Goal: Information Seeking & Learning: Learn about a topic

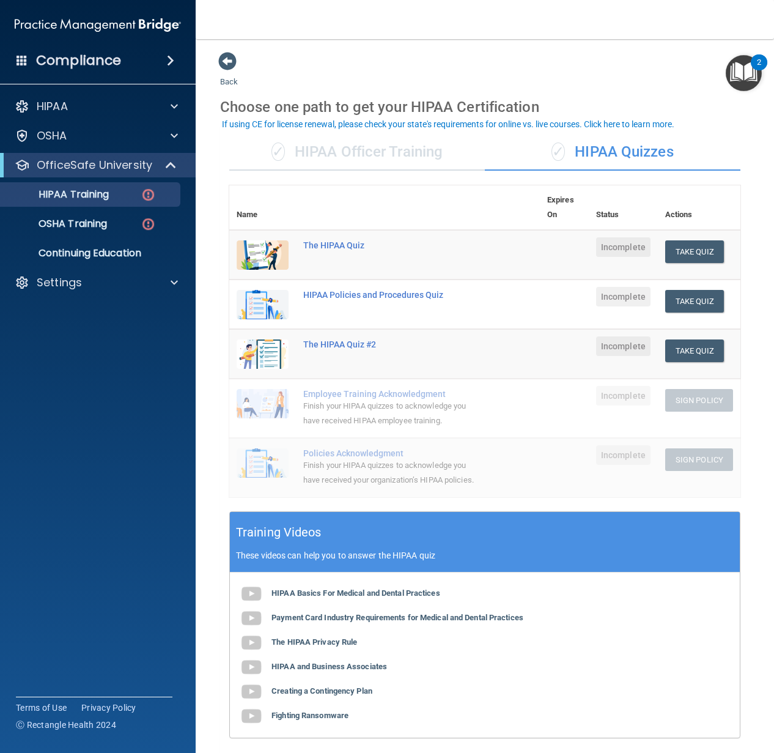
click at [320, 147] on div "✓ HIPAA Officer Training" at bounding box center [357, 152] width 256 height 37
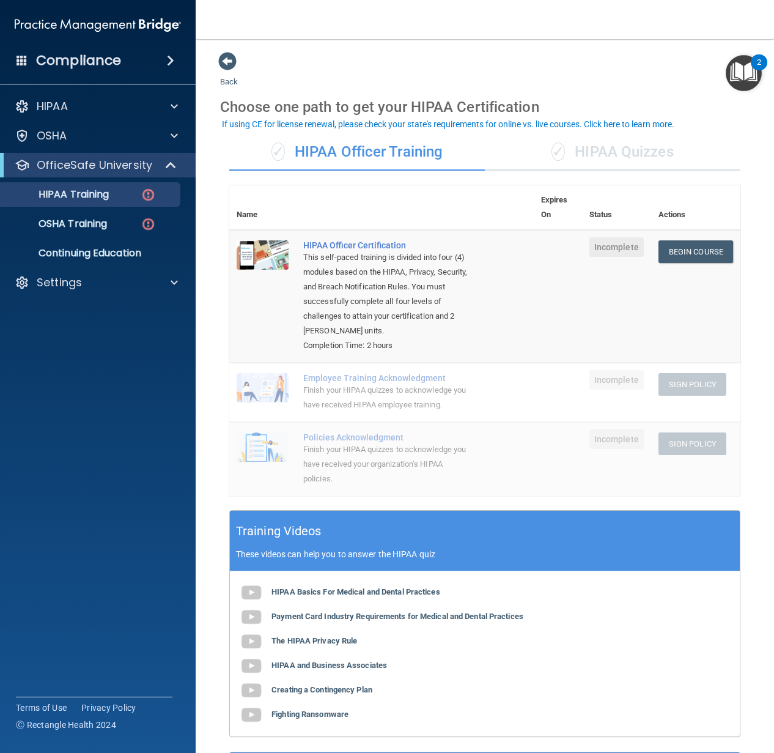
click at [117, 237] on ul "HIPAA Training OSHA Training Continuing Education" at bounding box center [98, 221] width 221 height 88
click at [111, 232] on link "OSHA Training" at bounding box center [84, 224] width 193 height 24
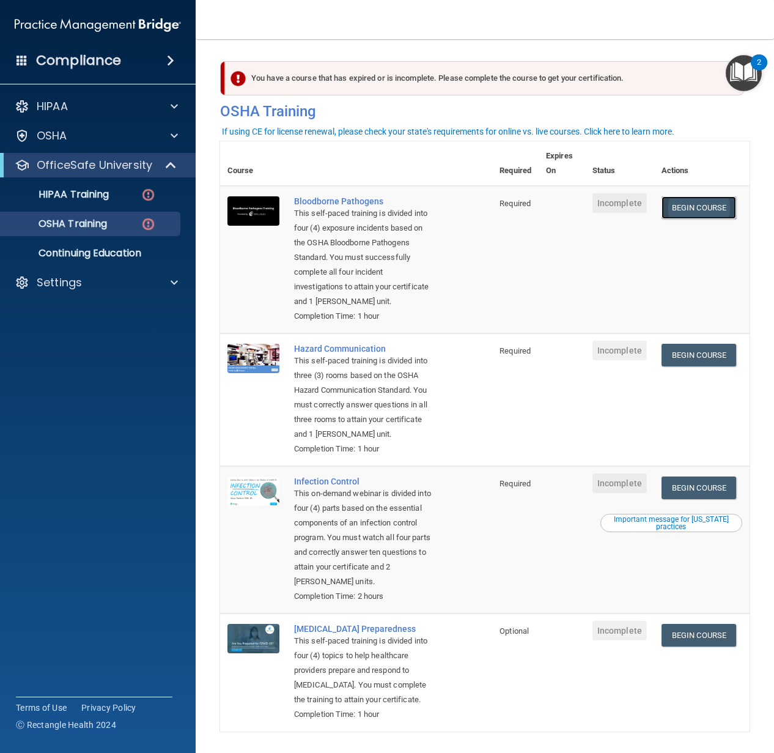
click at [683, 201] on link "Begin Course" at bounding box center [698, 207] width 75 height 23
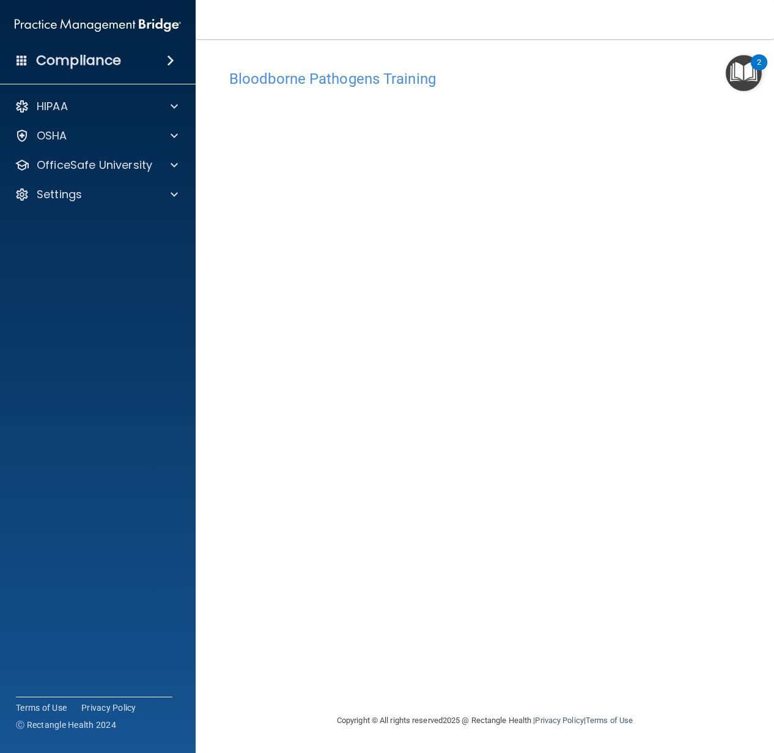
click at [523, 486] on div "Bloodborne Pathogens Training This course doesn’t expire until . Are you sure y…" at bounding box center [484, 388] width 529 height 649
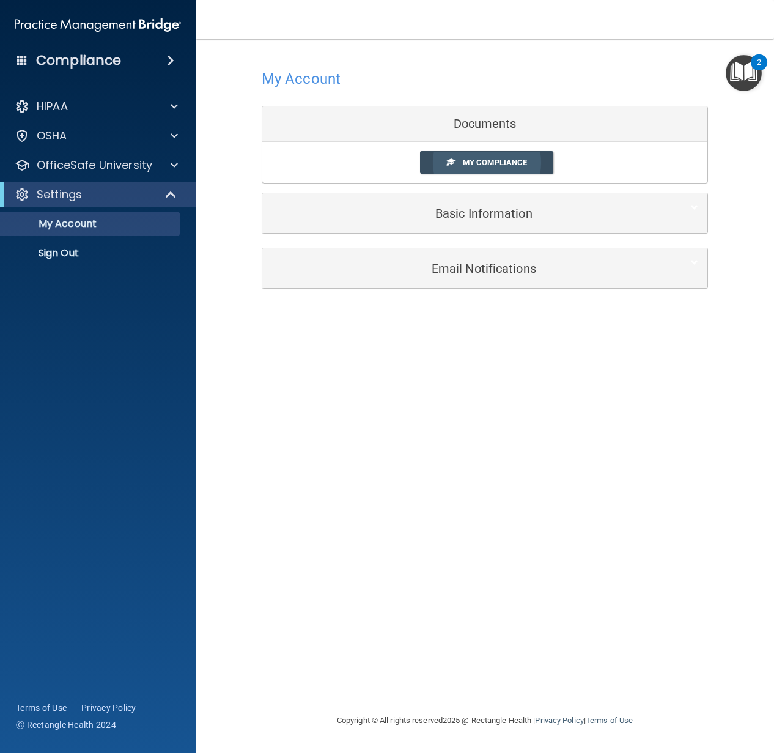
click at [485, 160] on span "My Compliance" at bounding box center [495, 162] width 64 height 9
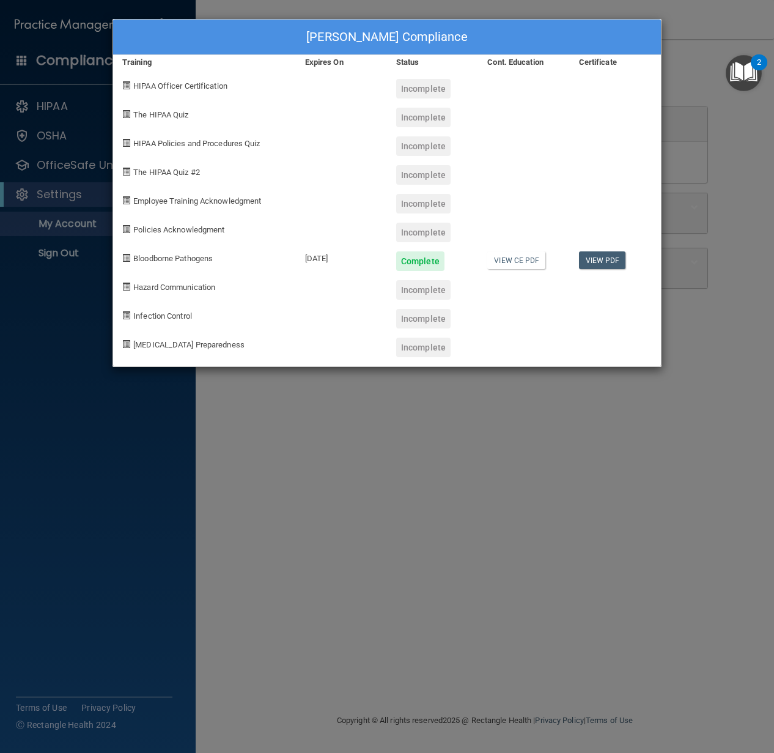
click at [20, 333] on div "Vanessa Padilla's Compliance Training Expires On Status Cont. Education Certifi…" at bounding box center [387, 376] width 774 height 753
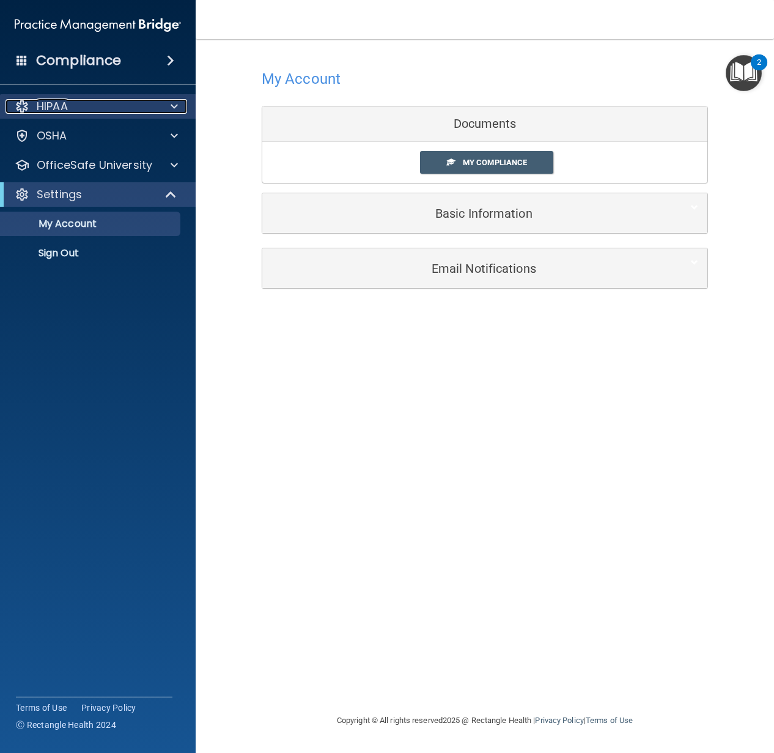
click at [95, 112] on div "HIPAA" at bounding box center [82, 106] width 152 height 15
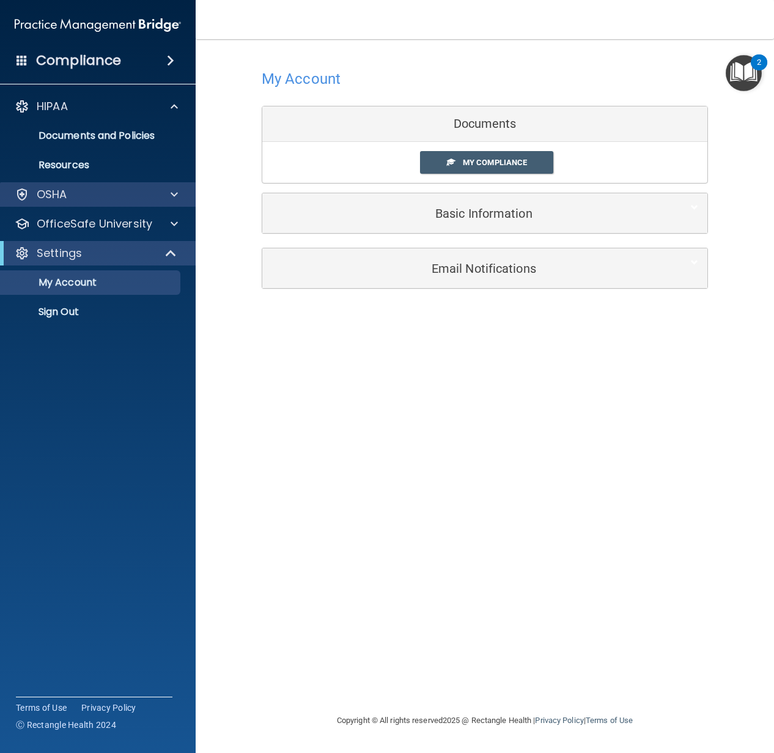
click at [53, 203] on div "OSHA" at bounding box center [98, 194] width 196 height 24
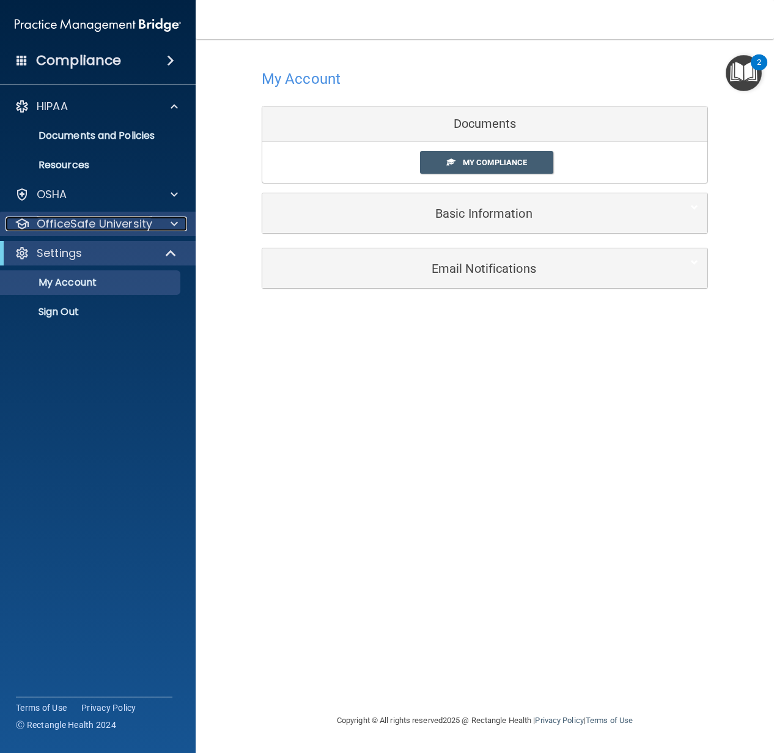
click at [59, 221] on p "OfficeSafe University" at bounding box center [95, 223] width 116 height 15
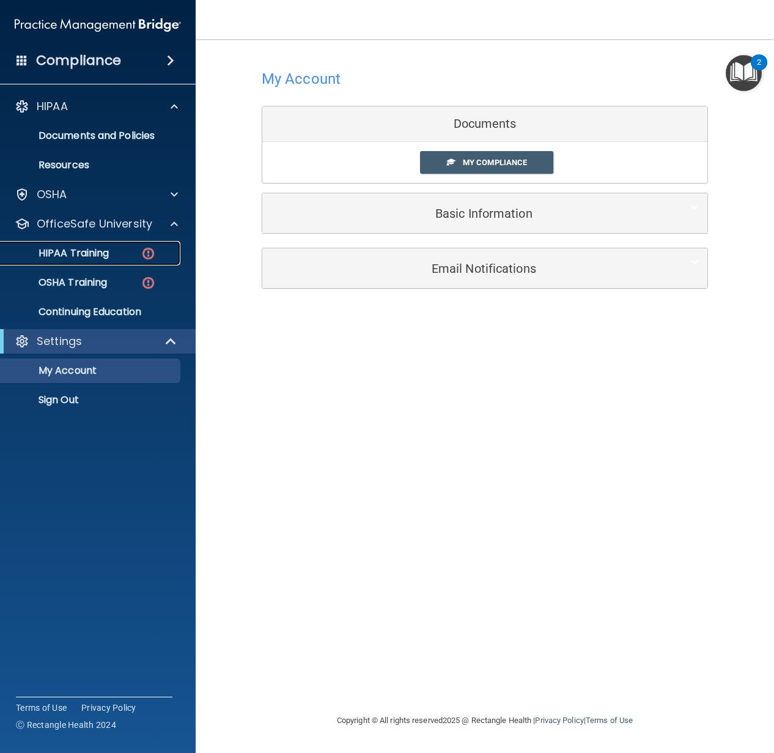
click at [59, 251] on p "HIPAA Training" at bounding box center [58, 253] width 101 height 12
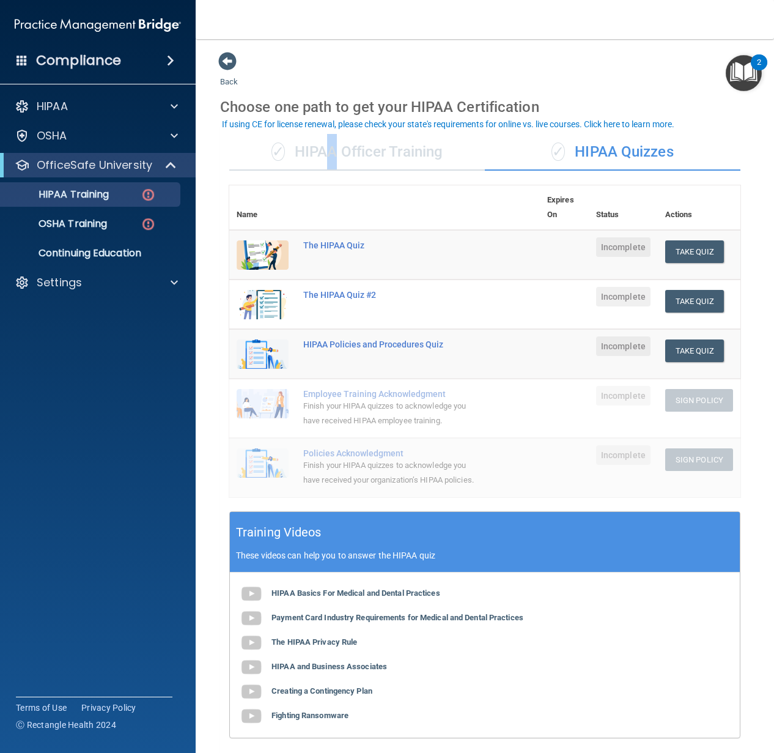
click at [317, 162] on div "✓ HIPAA Officer Training" at bounding box center [357, 152] width 256 height 37
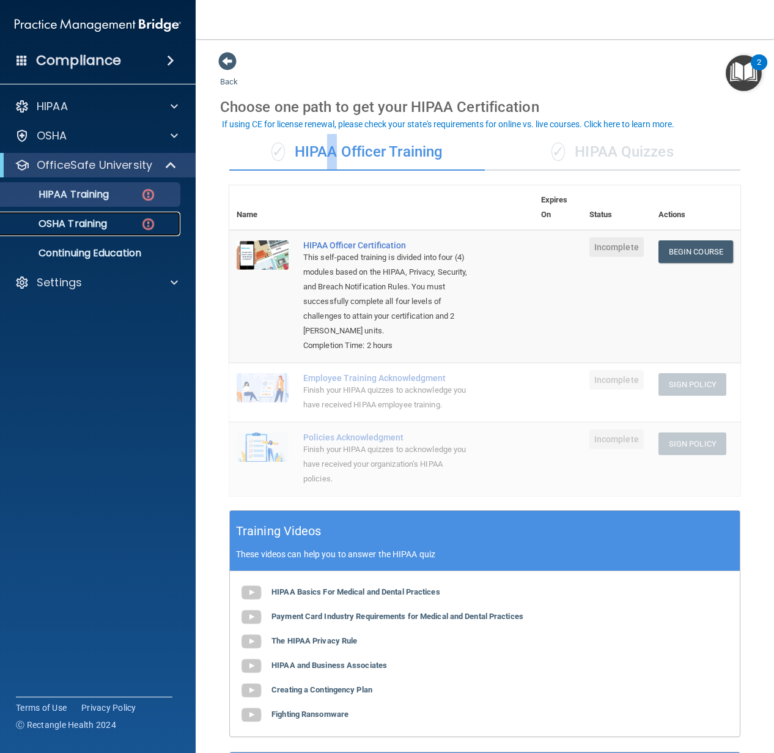
click at [95, 227] on p "OSHA Training" at bounding box center [57, 224] width 99 height 12
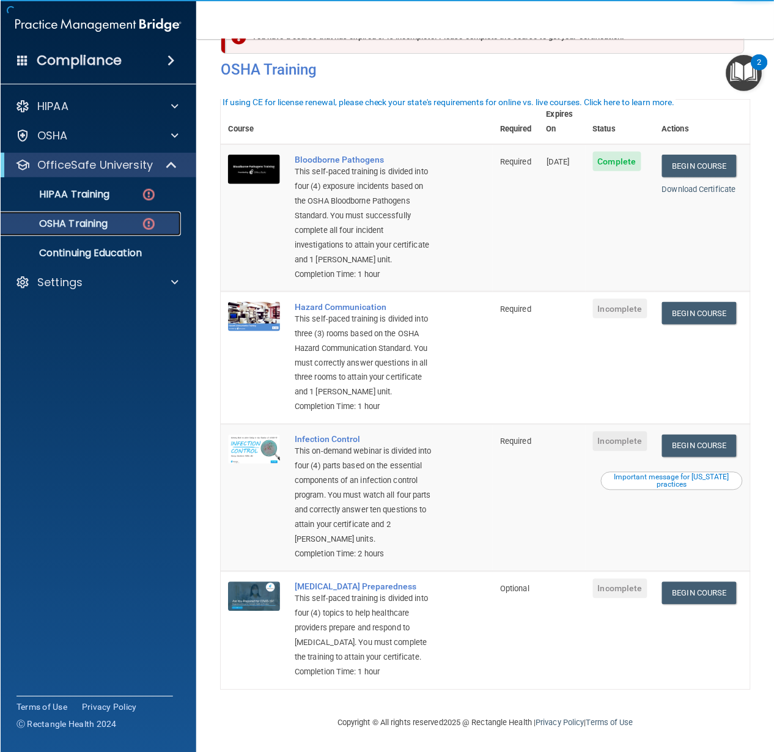
scroll to position [87, 0]
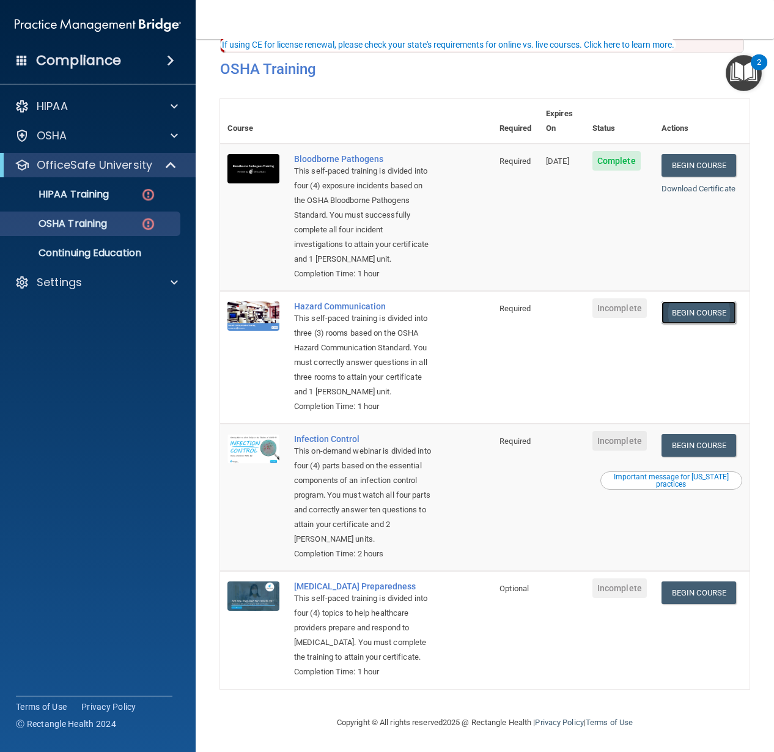
click at [691, 301] on link "Begin Course" at bounding box center [698, 312] width 75 height 23
click at [105, 201] on link "HIPAA Training" at bounding box center [84, 194] width 193 height 24
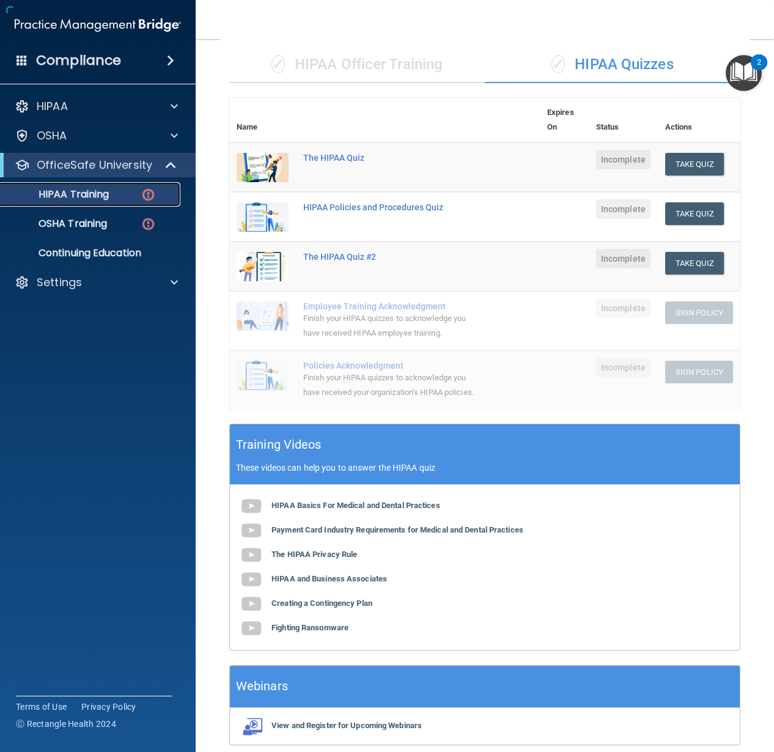
scroll to position [153, 0]
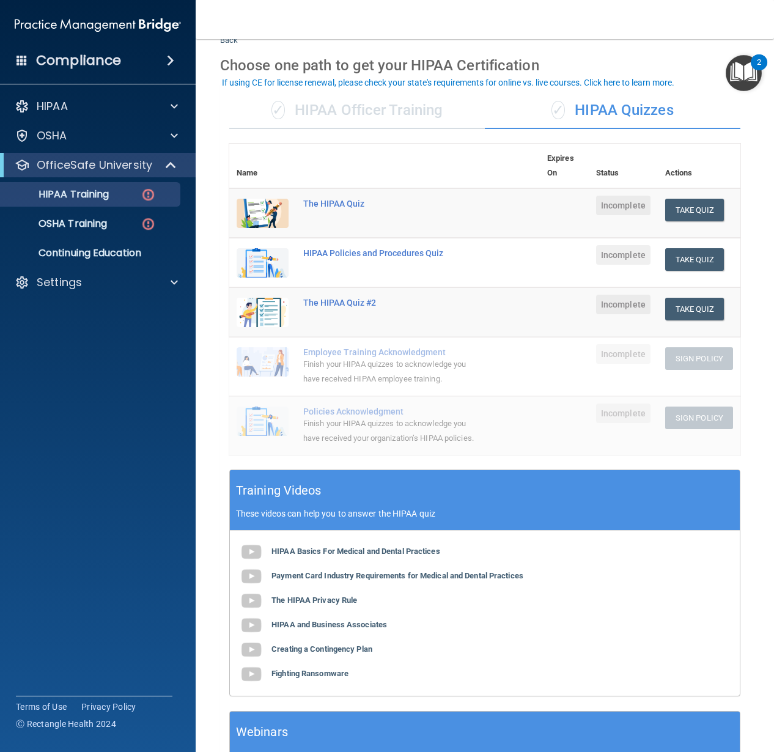
click at [349, 108] on div "✓ HIPAA Officer Training" at bounding box center [357, 110] width 256 height 37
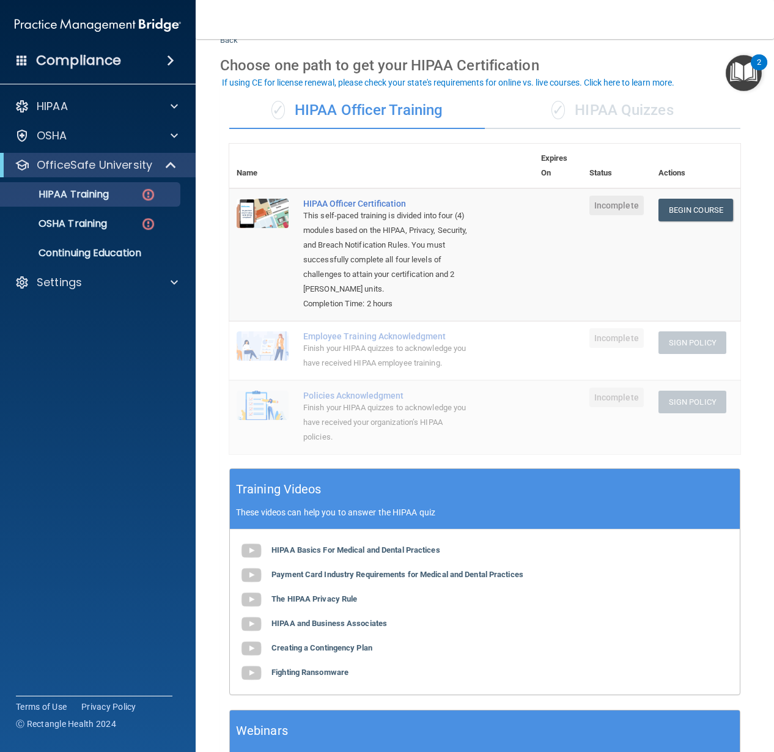
scroll to position [42, 0]
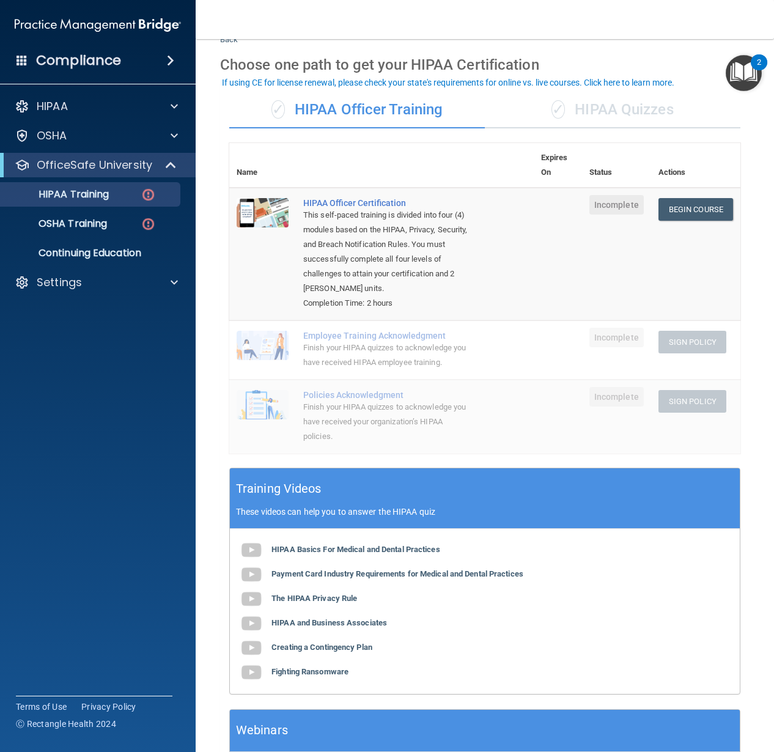
click at [344, 108] on div "✓ HIPAA Officer Training" at bounding box center [357, 110] width 256 height 37
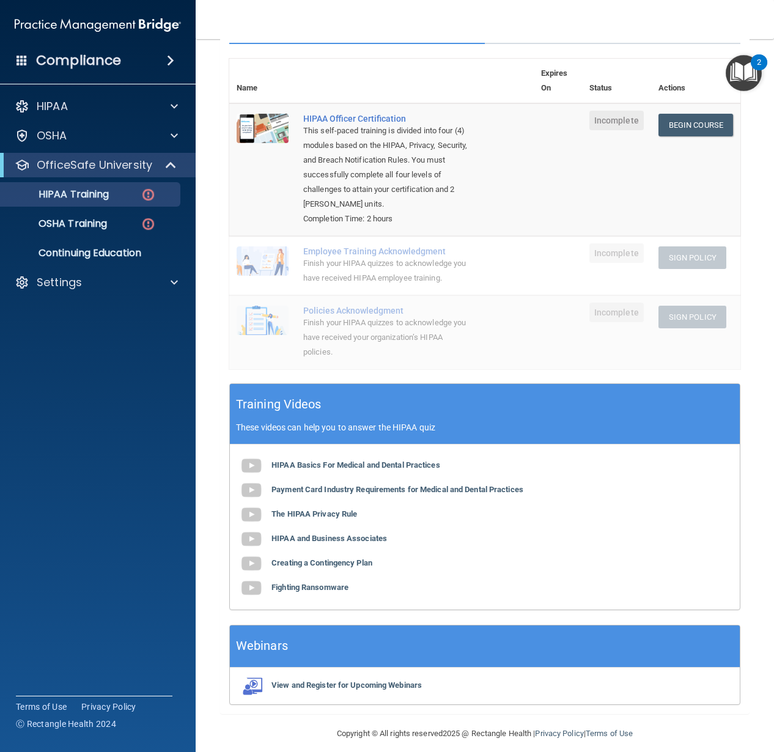
scroll to position [129, 0]
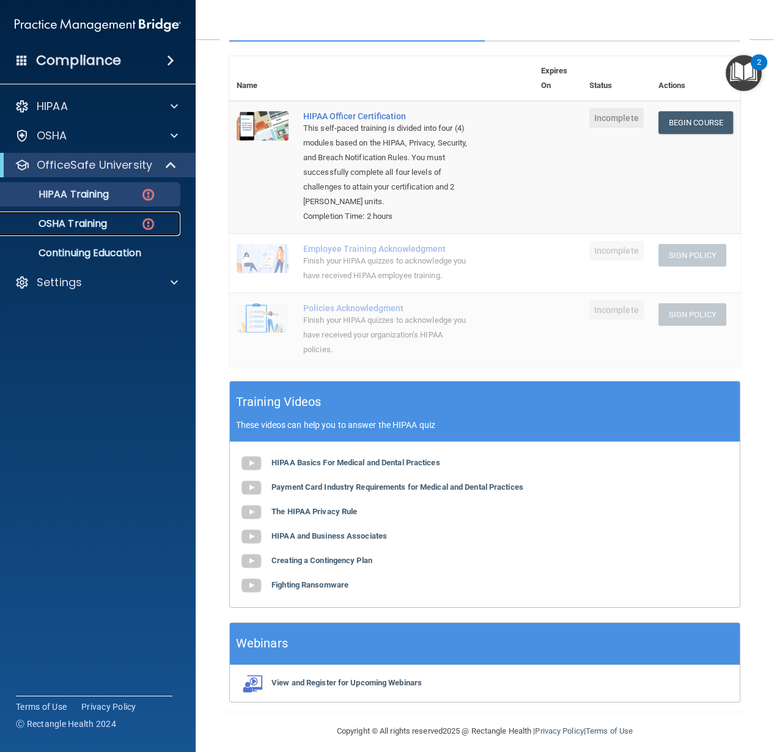
click at [82, 219] on p "OSHA Training" at bounding box center [57, 224] width 99 height 12
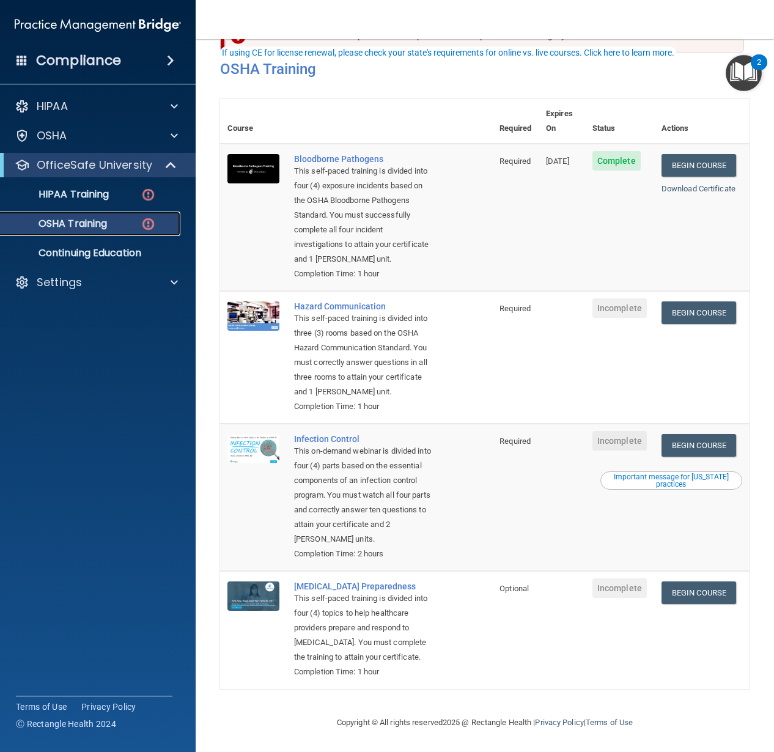
scroll to position [87, 0]
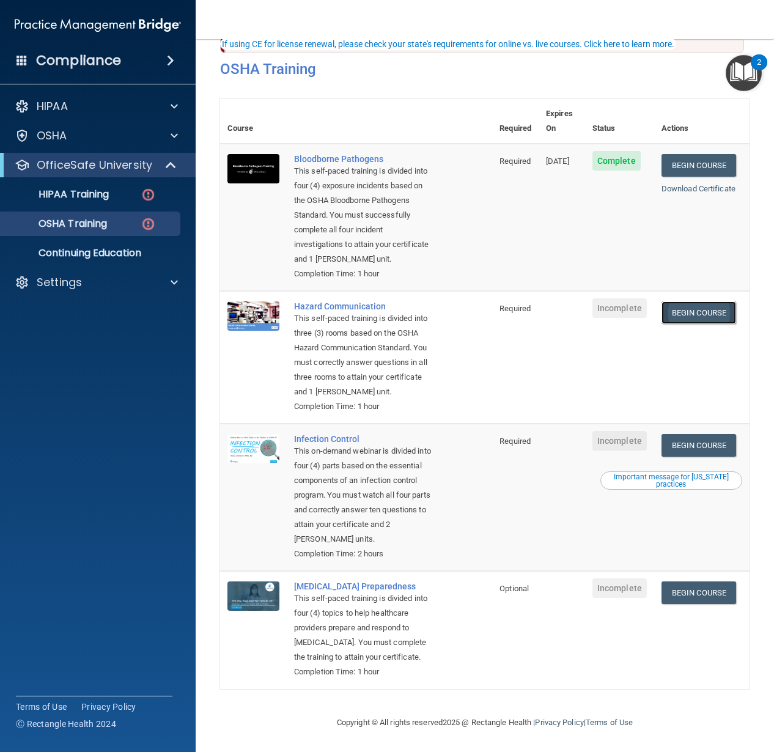
click at [680, 301] on link "Begin Course" at bounding box center [698, 312] width 75 height 23
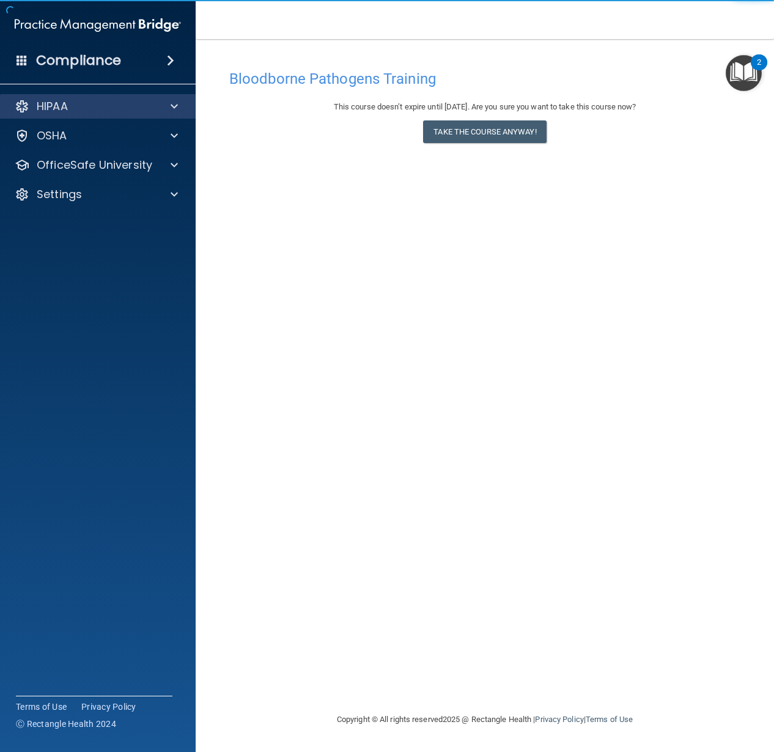
click at [70, 114] on div "HIPAA" at bounding box center [98, 106] width 196 height 24
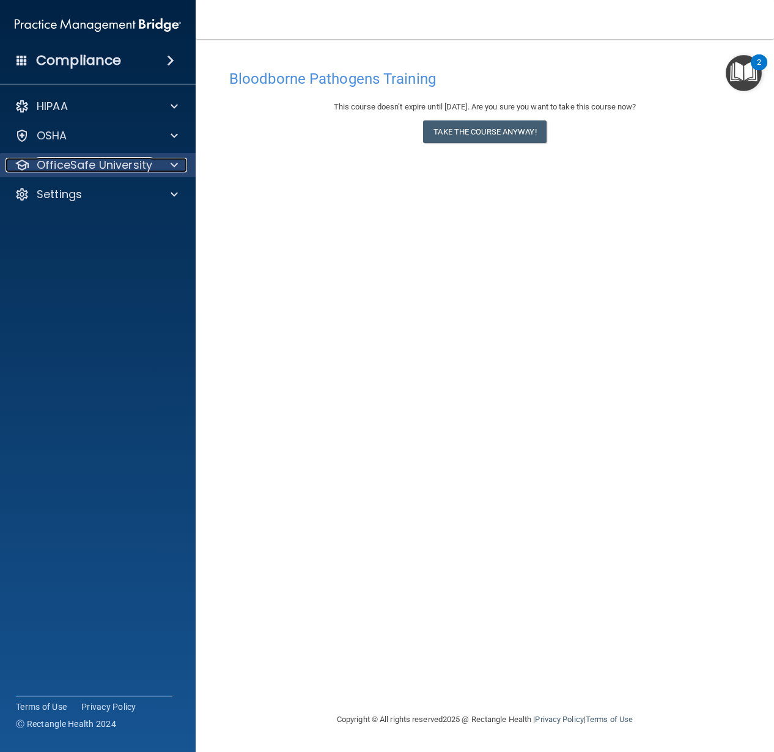
click at [92, 162] on p "OfficeSafe University" at bounding box center [95, 165] width 116 height 15
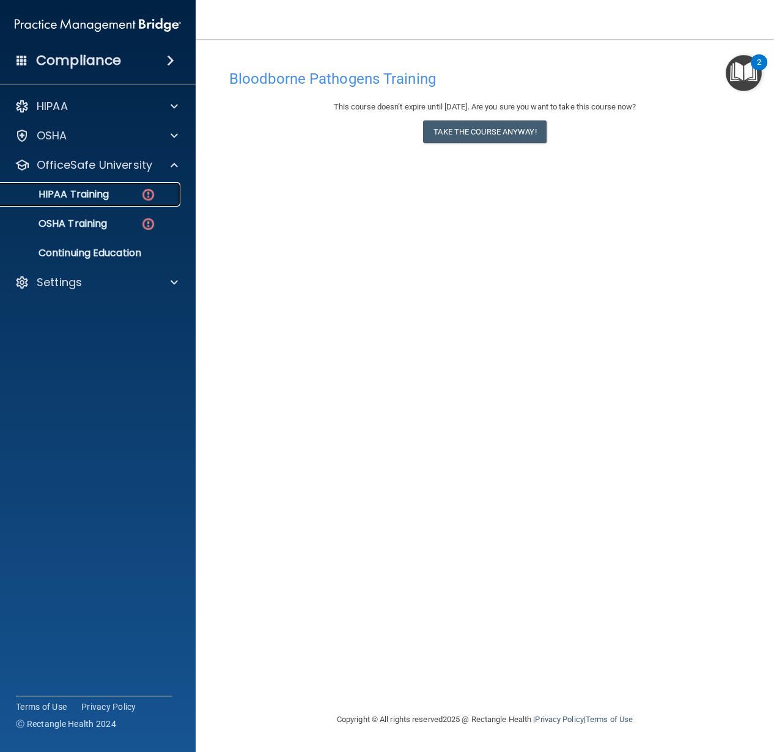
click at [76, 201] on p "HIPAA Training" at bounding box center [58, 194] width 101 height 12
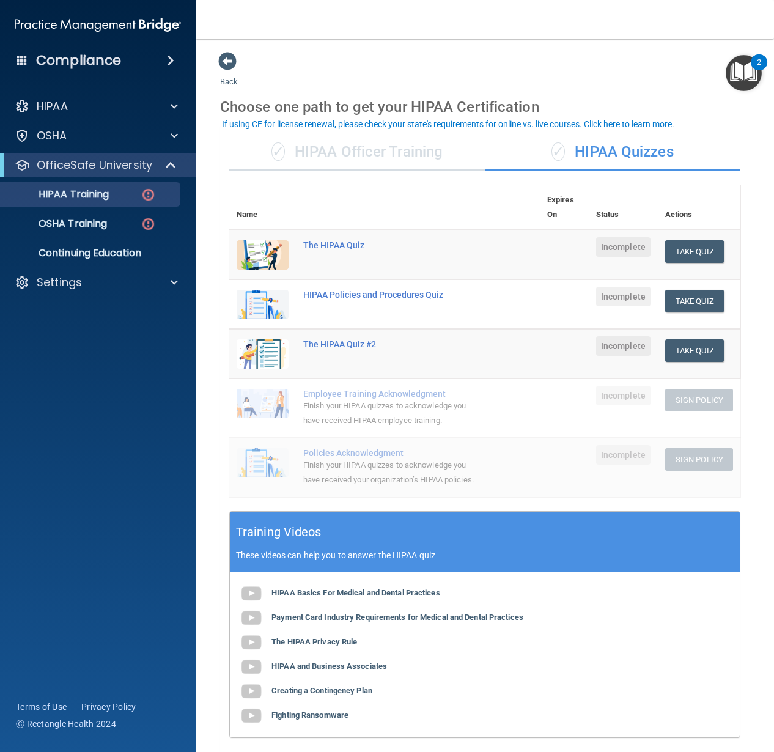
click at [108, 236] on ul "HIPAA Training OSHA Training Continuing Education" at bounding box center [98, 221] width 221 height 88
click at [95, 230] on p "OSHA Training" at bounding box center [57, 224] width 99 height 12
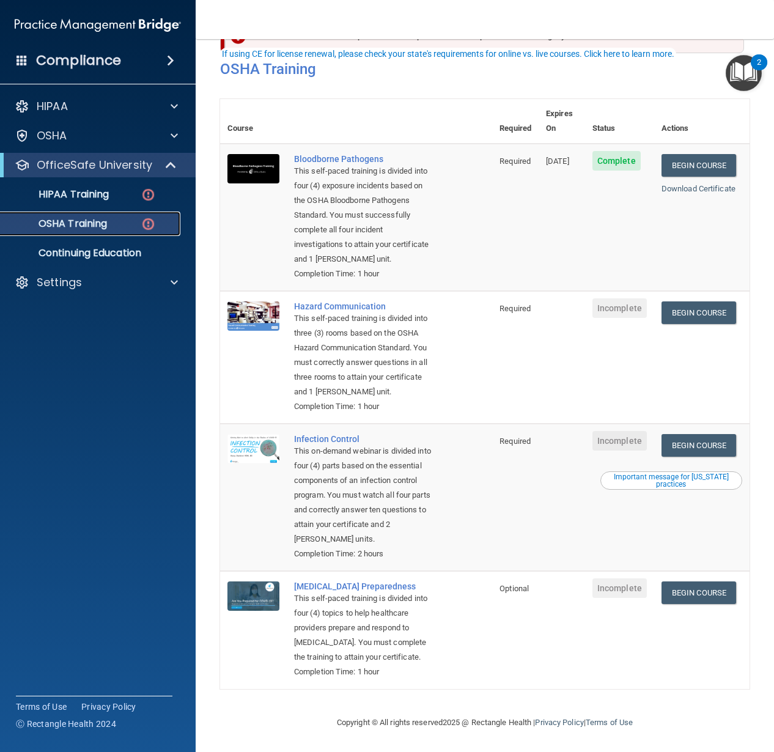
scroll to position [87, 0]
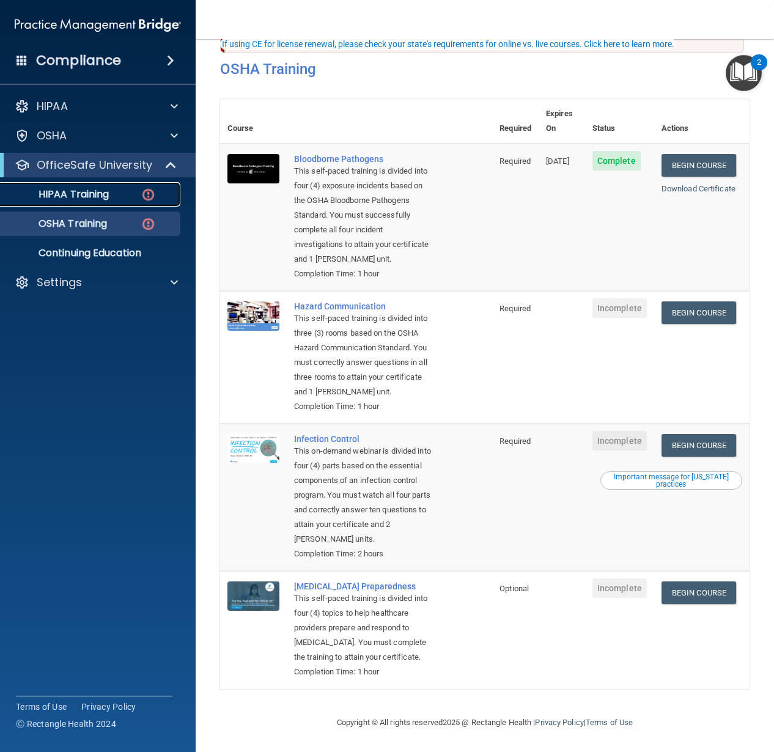
click at [42, 196] on p "HIPAA Training" at bounding box center [58, 194] width 101 height 12
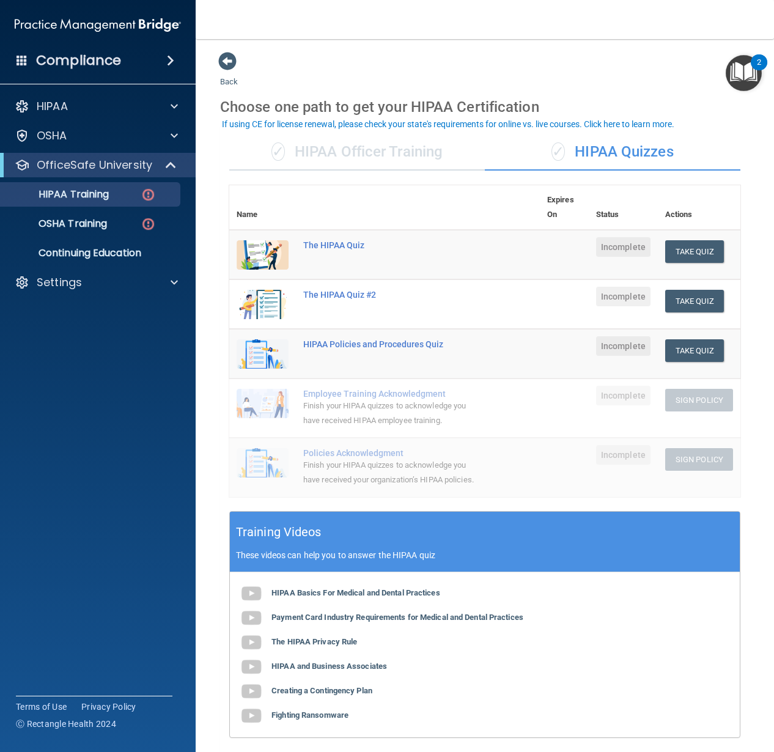
click at [320, 154] on div "✓ HIPAA Officer Training" at bounding box center [357, 152] width 256 height 37
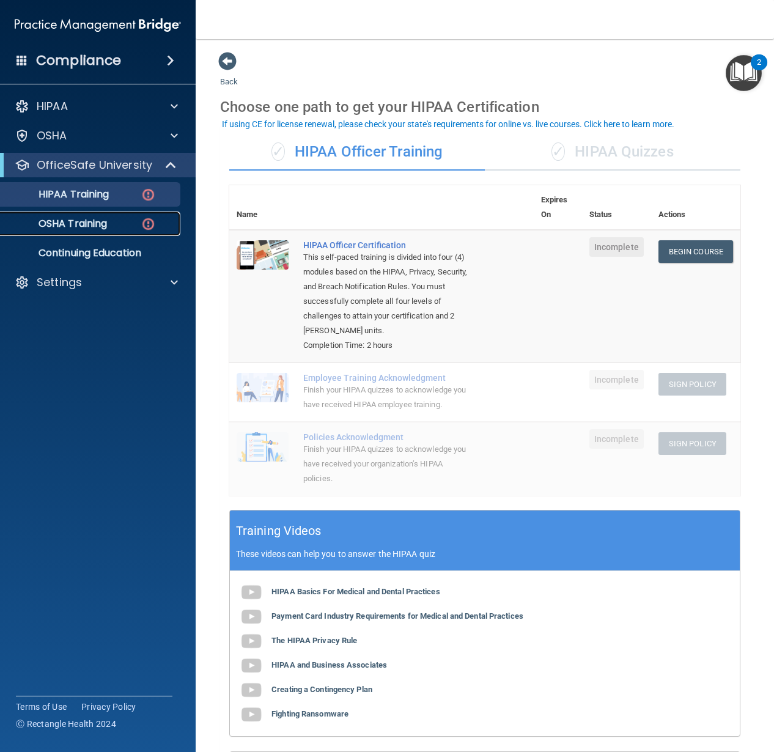
click at [82, 228] on p "OSHA Training" at bounding box center [57, 224] width 99 height 12
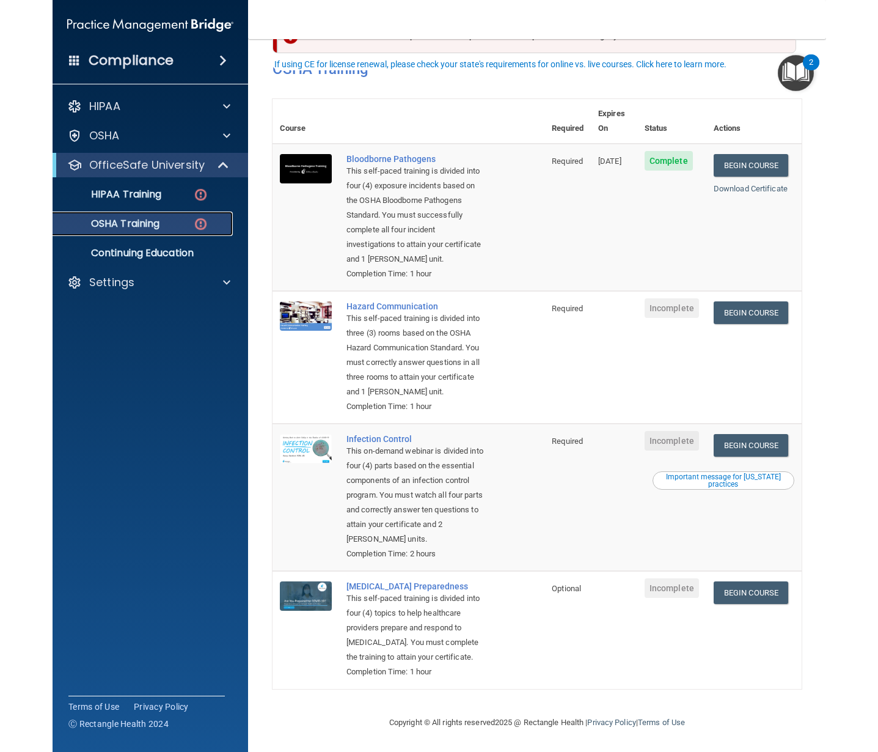
scroll to position [87, 0]
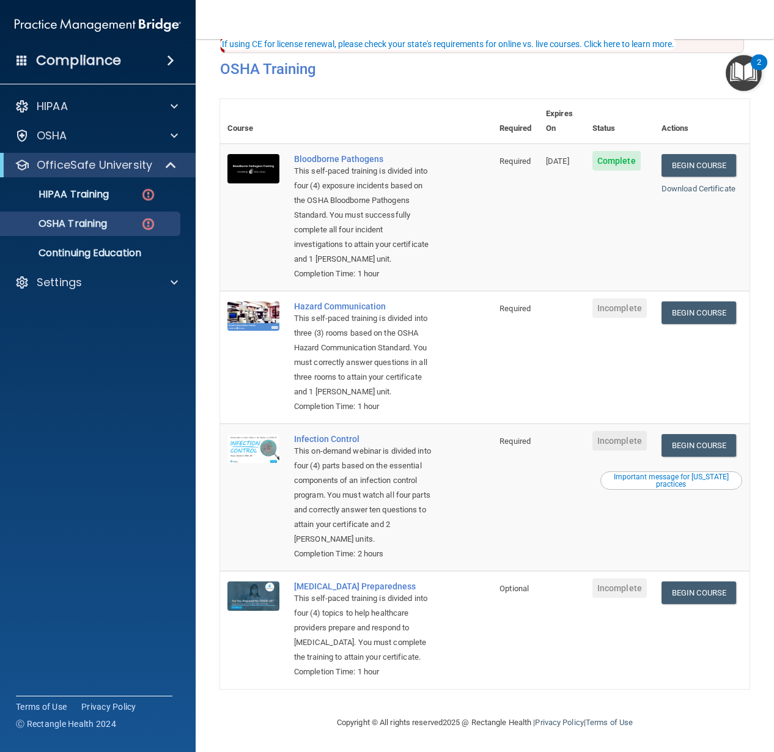
click at [690, 291] on td "Begin Course Download Certificate" at bounding box center [701, 357] width 95 height 133
click at [691, 301] on link "Begin Course" at bounding box center [698, 312] width 75 height 23
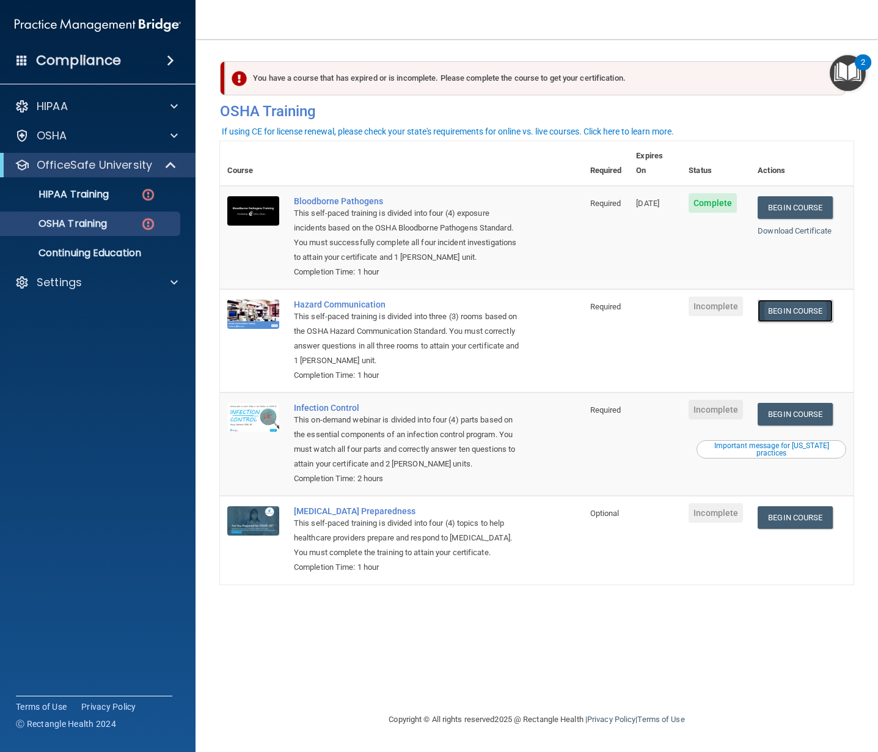
scroll to position [0, 0]
click at [38, 196] on p "HIPAA Training" at bounding box center [58, 194] width 101 height 12
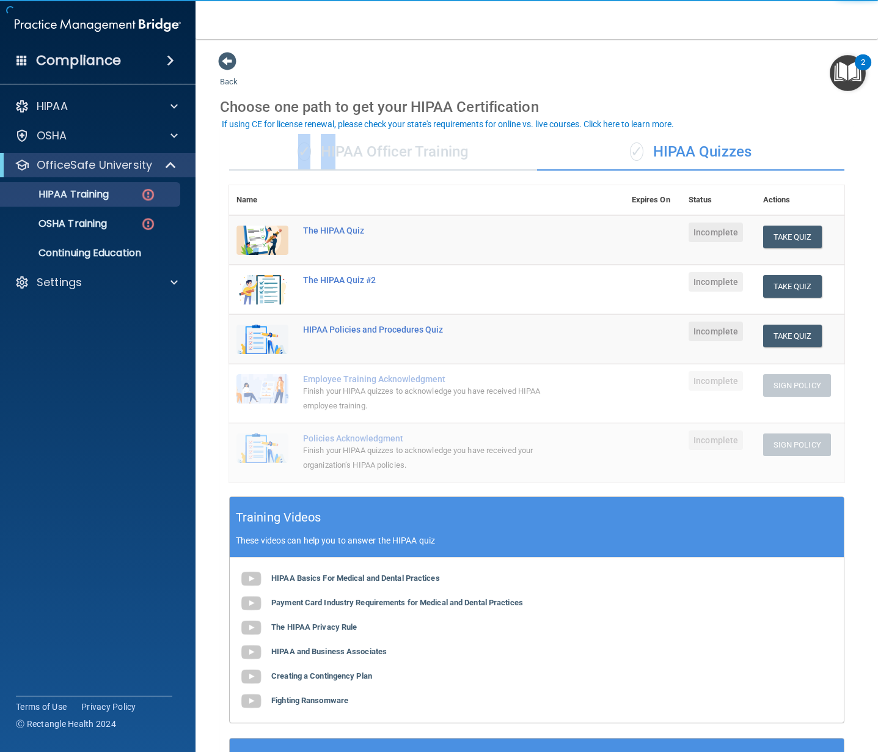
click at [335, 134] on div "✓ HIPAA Officer Training" at bounding box center [383, 152] width 308 height 37
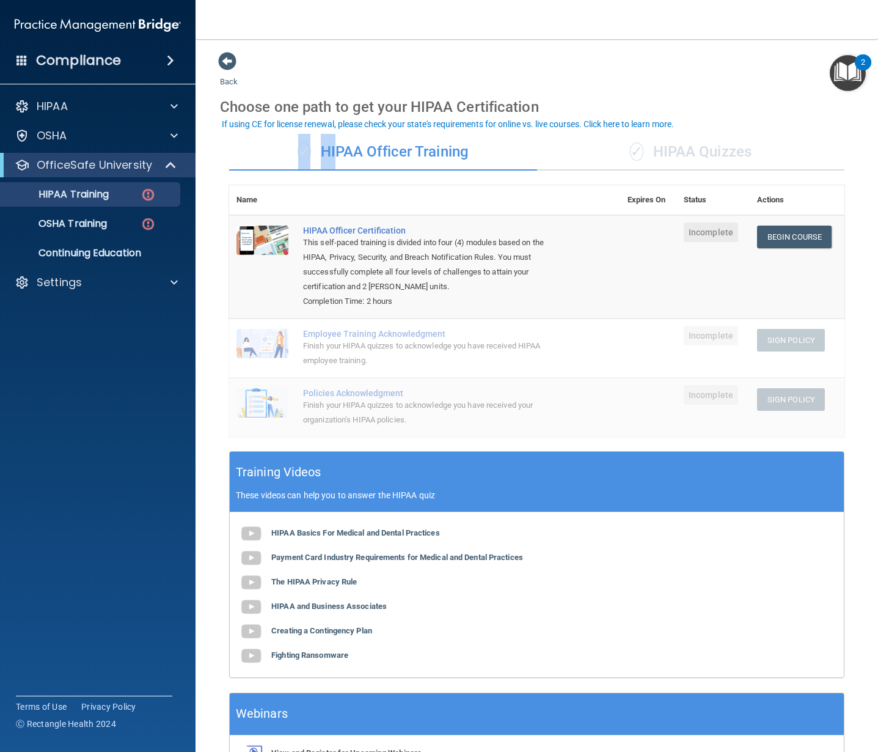
click at [334, 149] on div "✓ HIPAA Officer Training" at bounding box center [383, 152] width 308 height 37
click at [75, 229] on p "OSHA Training" at bounding box center [57, 224] width 99 height 12
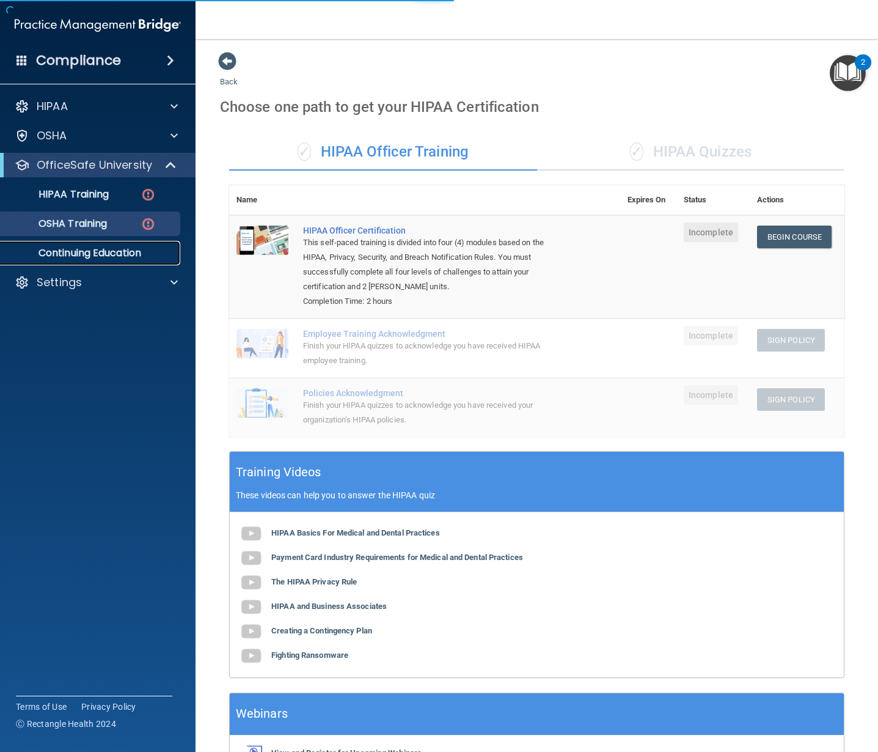
click at [89, 263] on link "Continuing Education" at bounding box center [84, 253] width 193 height 24
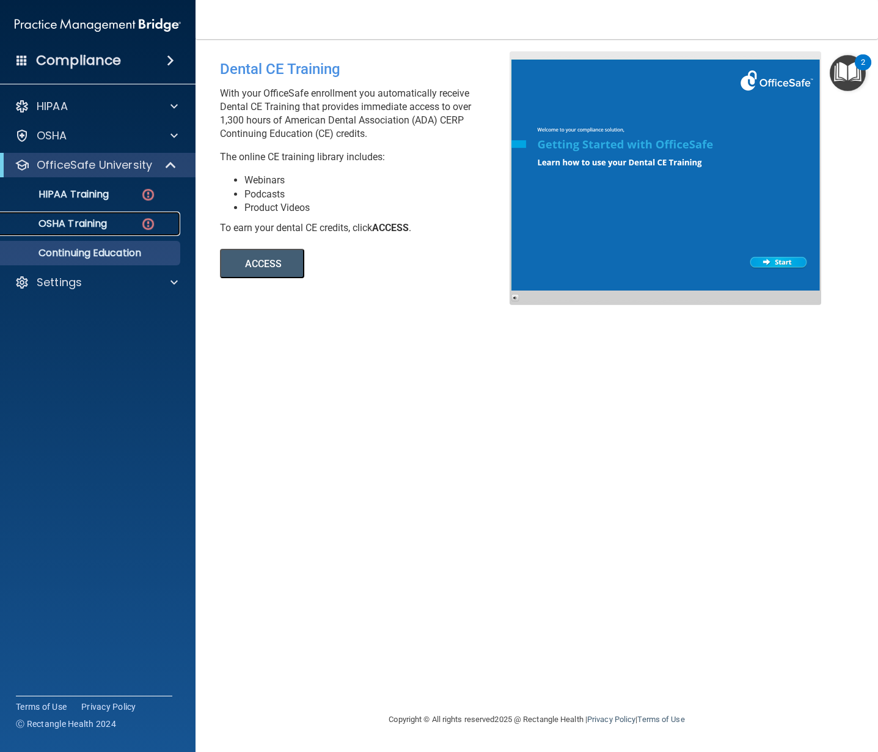
click at [64, 227] on p "OSHA Training" at bounding box center [57, 224] width 99 height 12
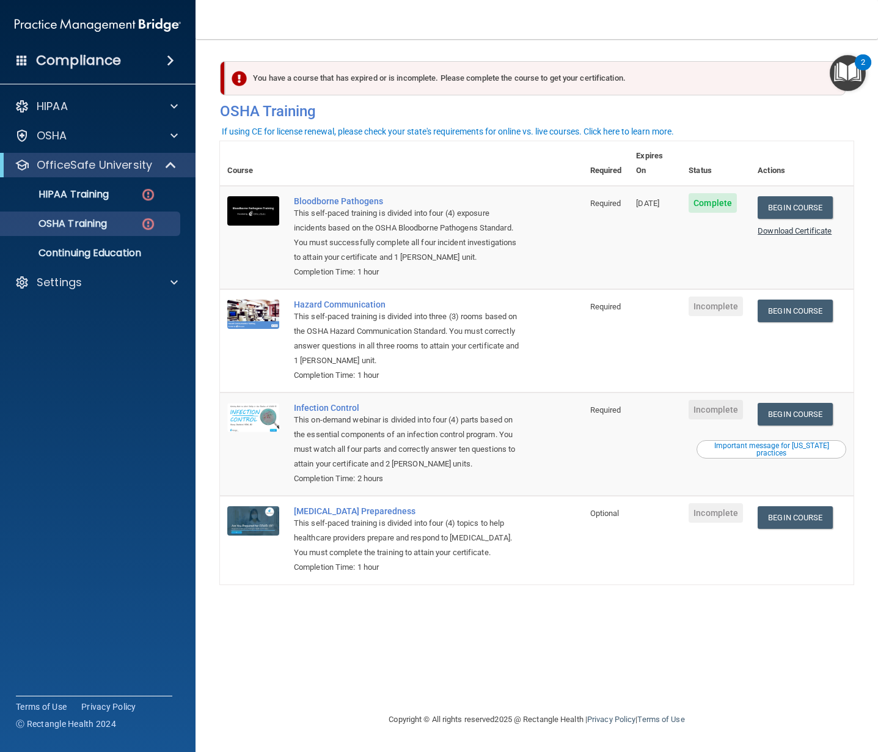
click at [773, 224] on div "Download Certificate" at bounding box center [802, 231] width 89 height 15
click at [773, 226] on link "Download Certificate" at bounding box center [795, 230] width 74 height 9
